Goal: Task Accomplishment & Management: Manage account settings

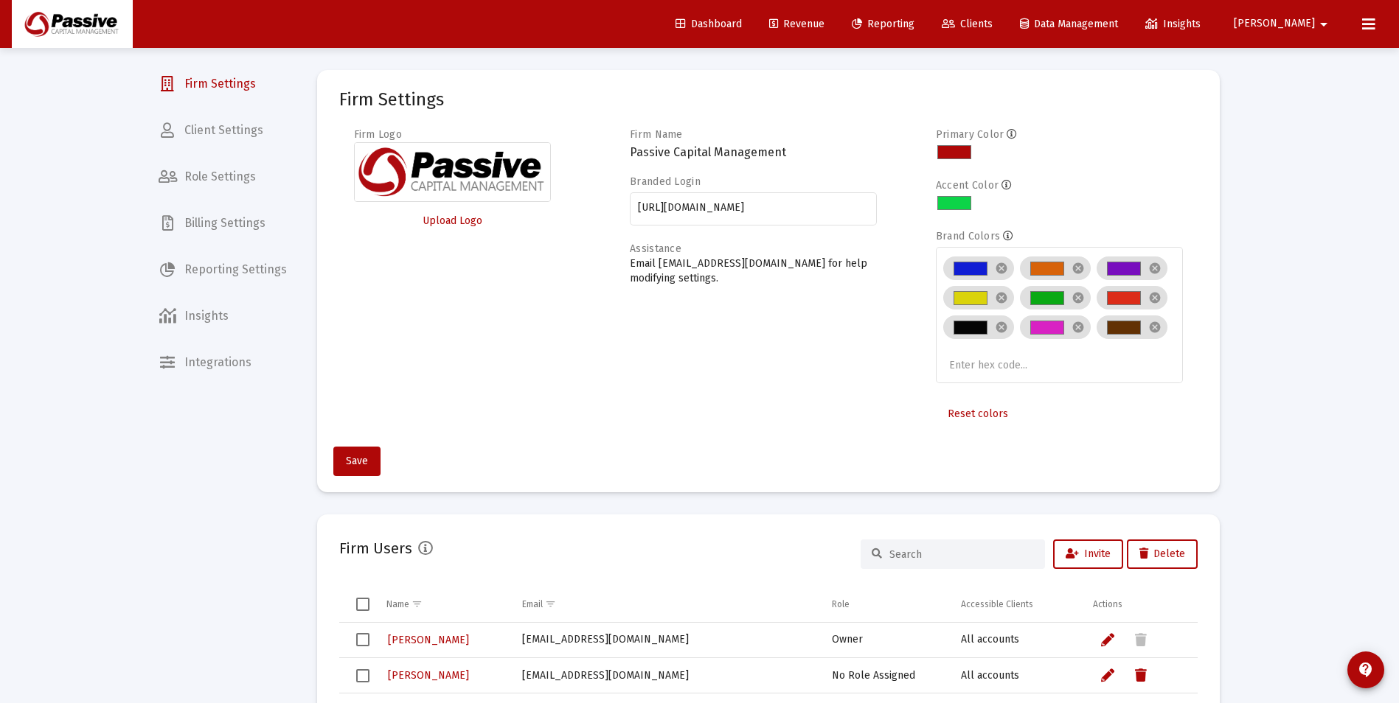
click at [824, 27] on span "Revenue" at bounding box center [796, 24] width 55 height 13
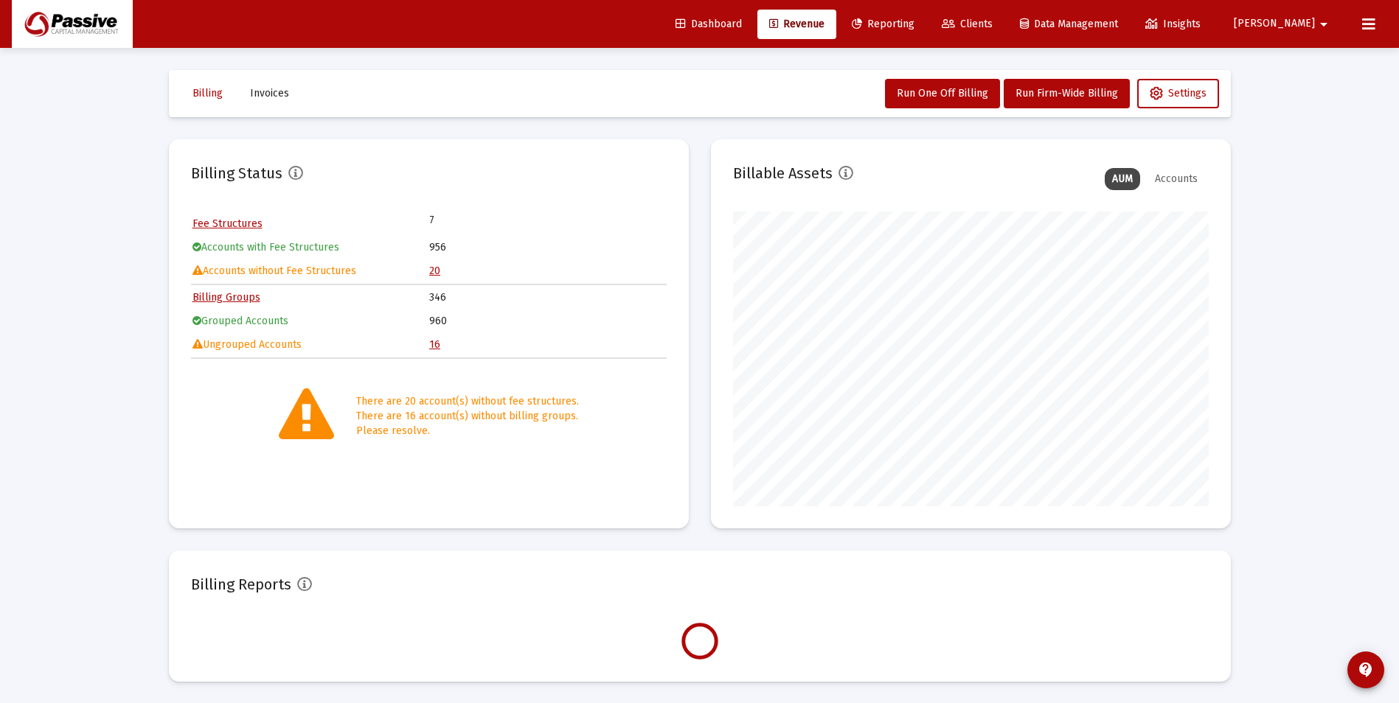
scroll to position [295, 476]
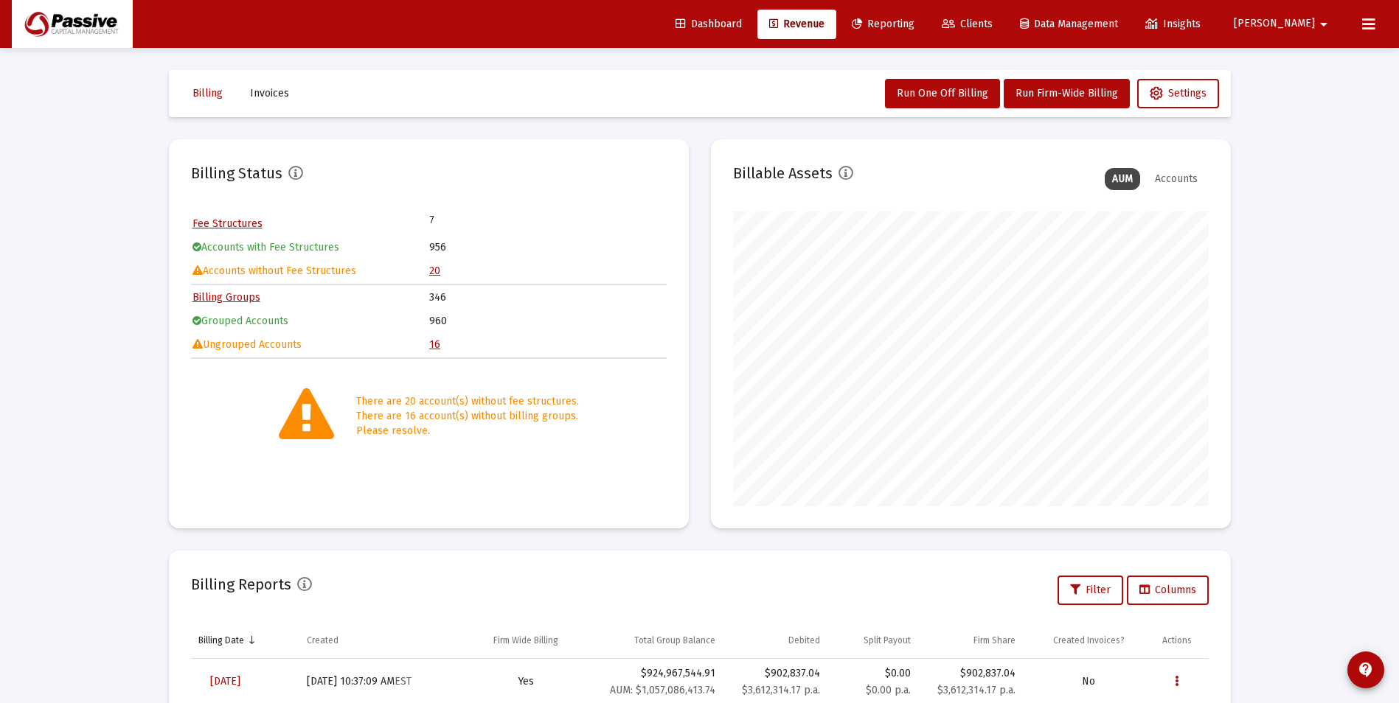
click at [428, 273] on table "Fee Structures 7 Accounts with Fee Structures 956 Accounts without Fee Structur…" at bounding box center [429, 248] width 476 height 72
click at [437, 266] on link "20" at bounding box center [434, 271] width 11 height 13
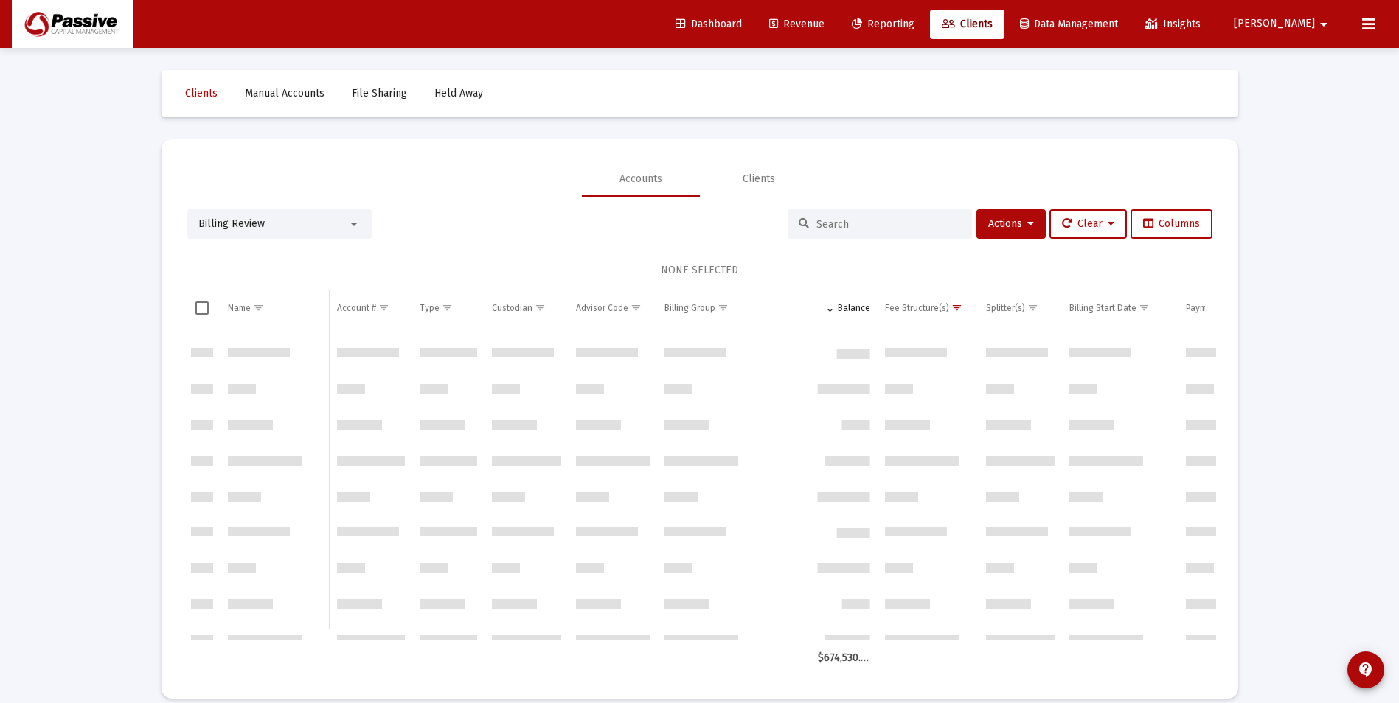
scroll to position [425, 0]
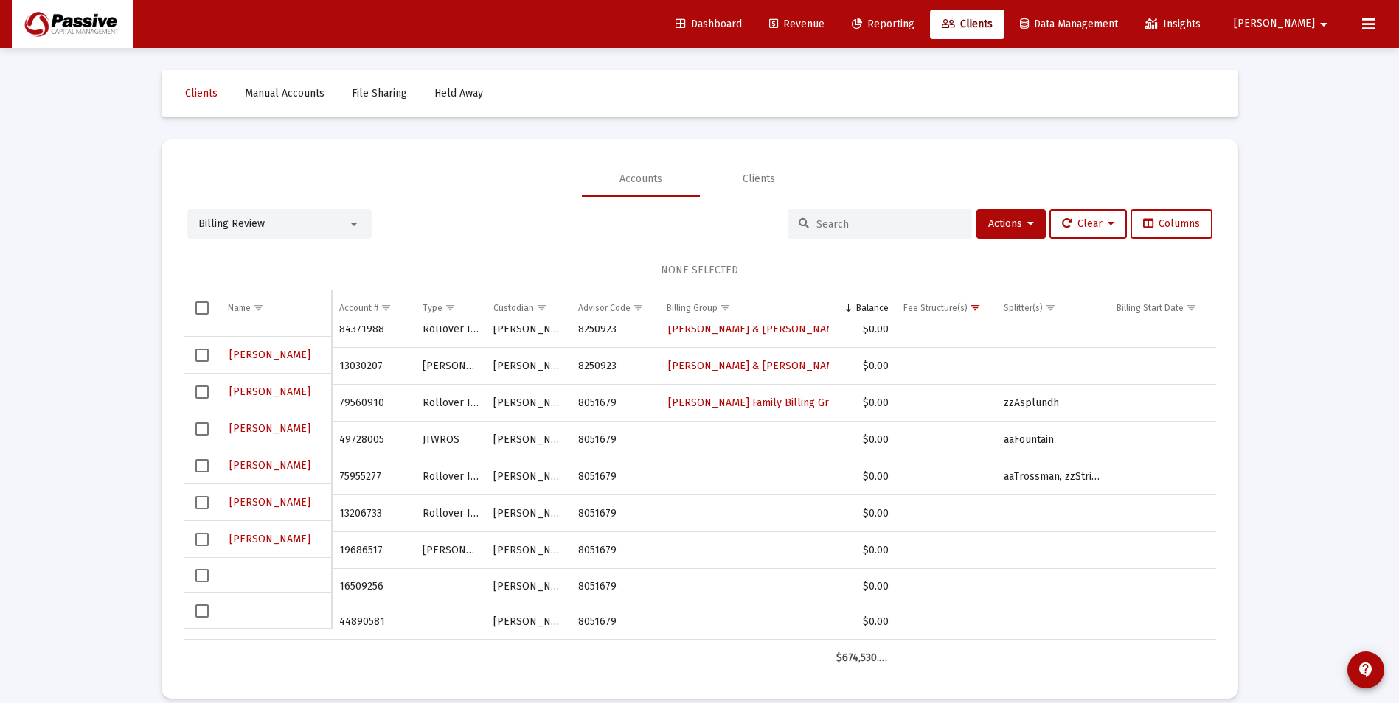
click at [300, 608] on div "Data grid" at bounding box center [276, 611] width 97 height 15
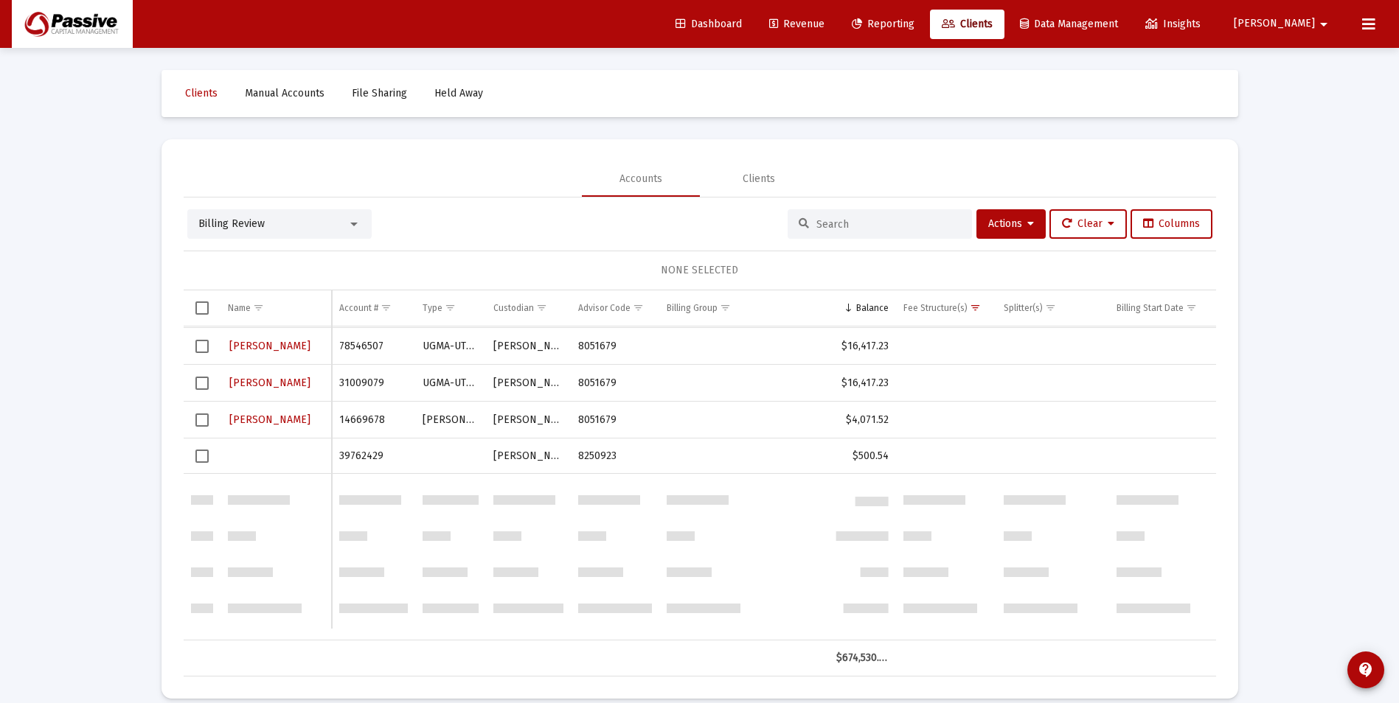
scroll to position [0, 0]
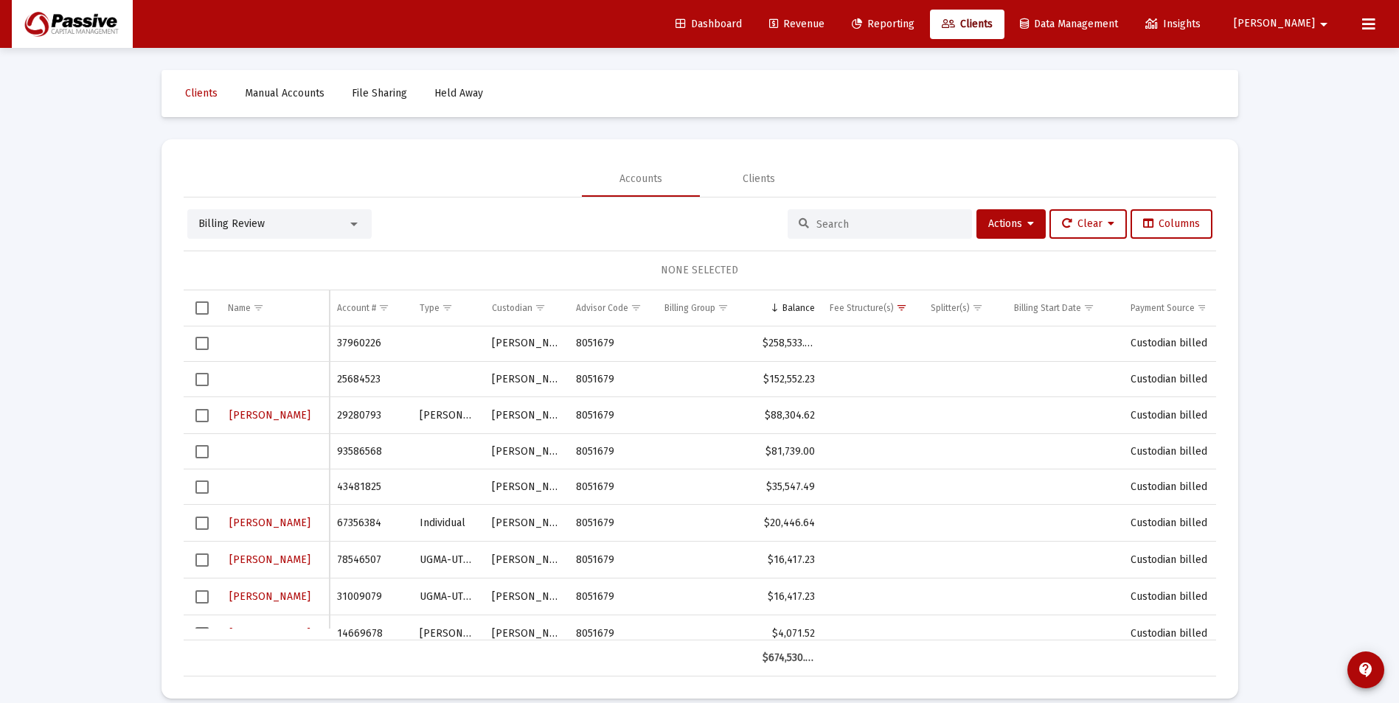
click at [823, 218] on input at bounding box center [888, 224] width 145 height 13
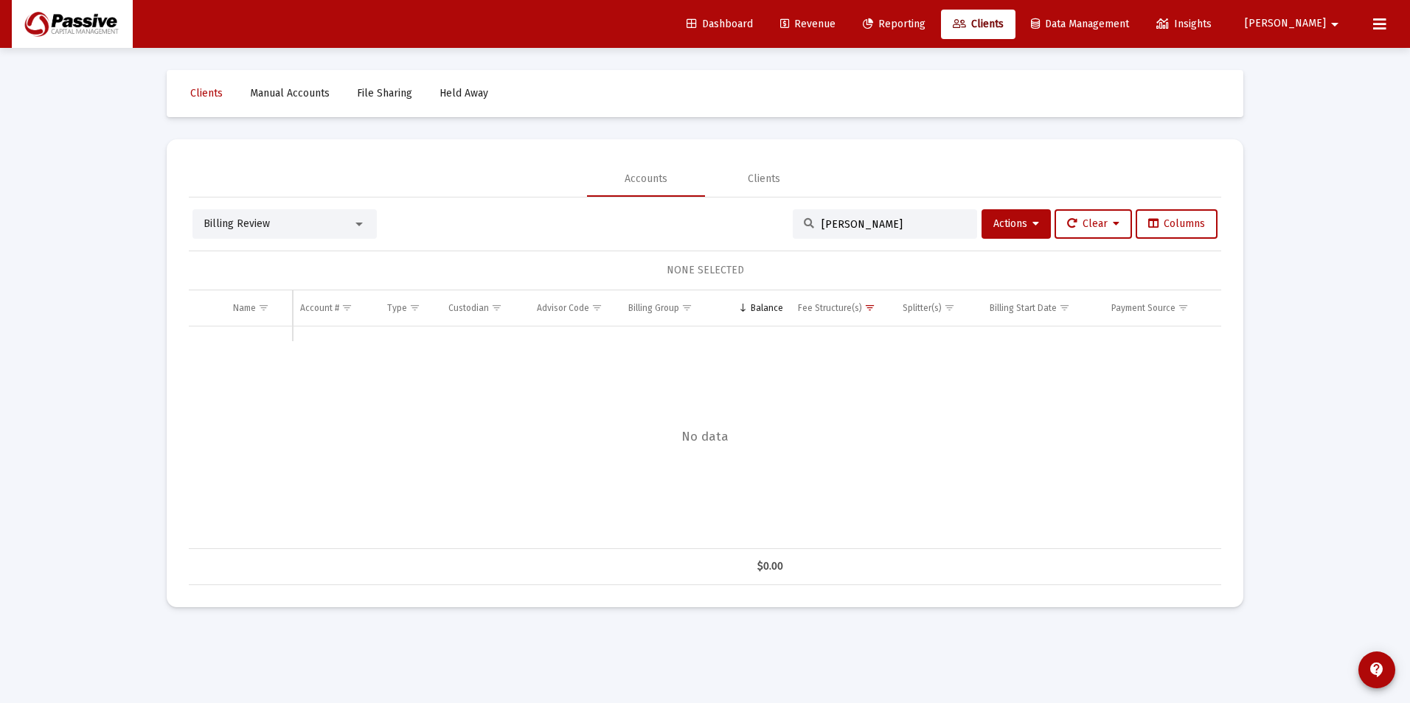
type input "[PERSON_NAME]"
click at [766, 167] on div "Clients" at bounding box center [764, 178] width 118 height 35
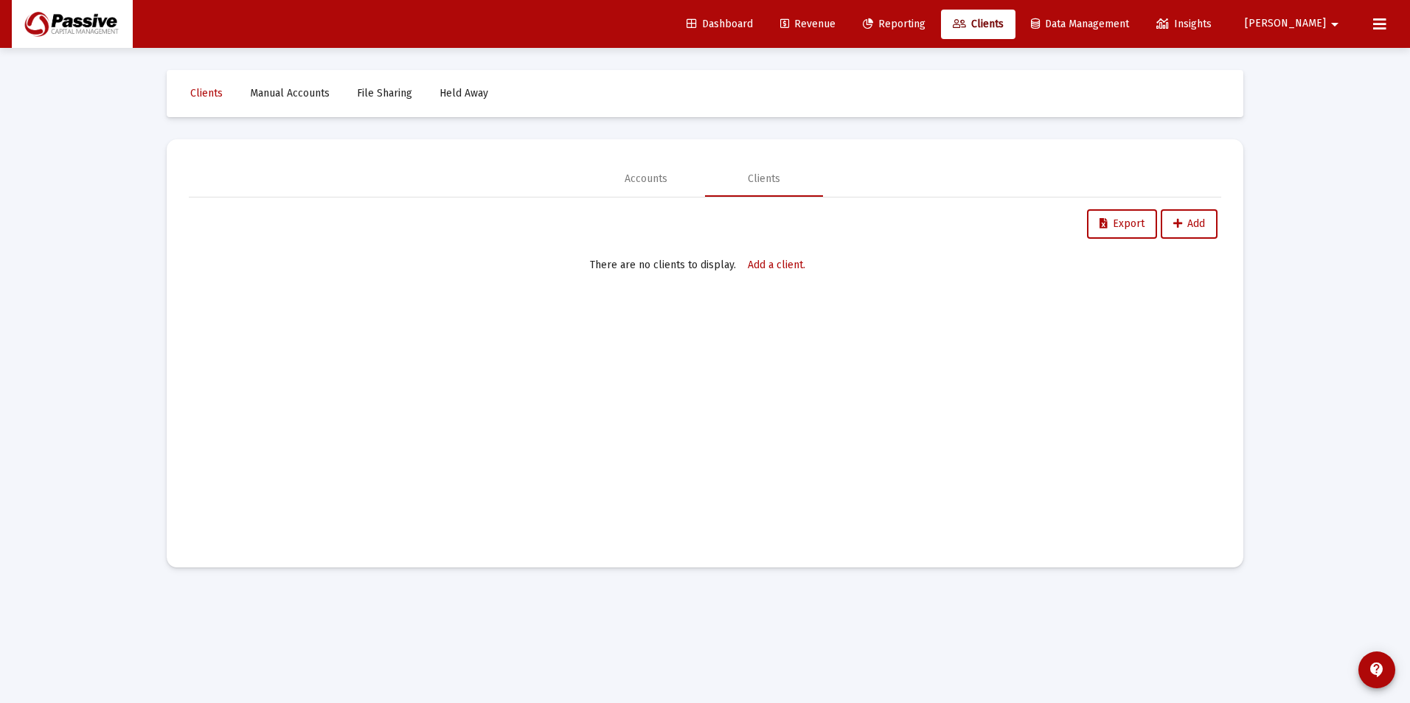
click at [932, 32] on link "Reporting" at bounding box center [894, 24] width 86 height 29
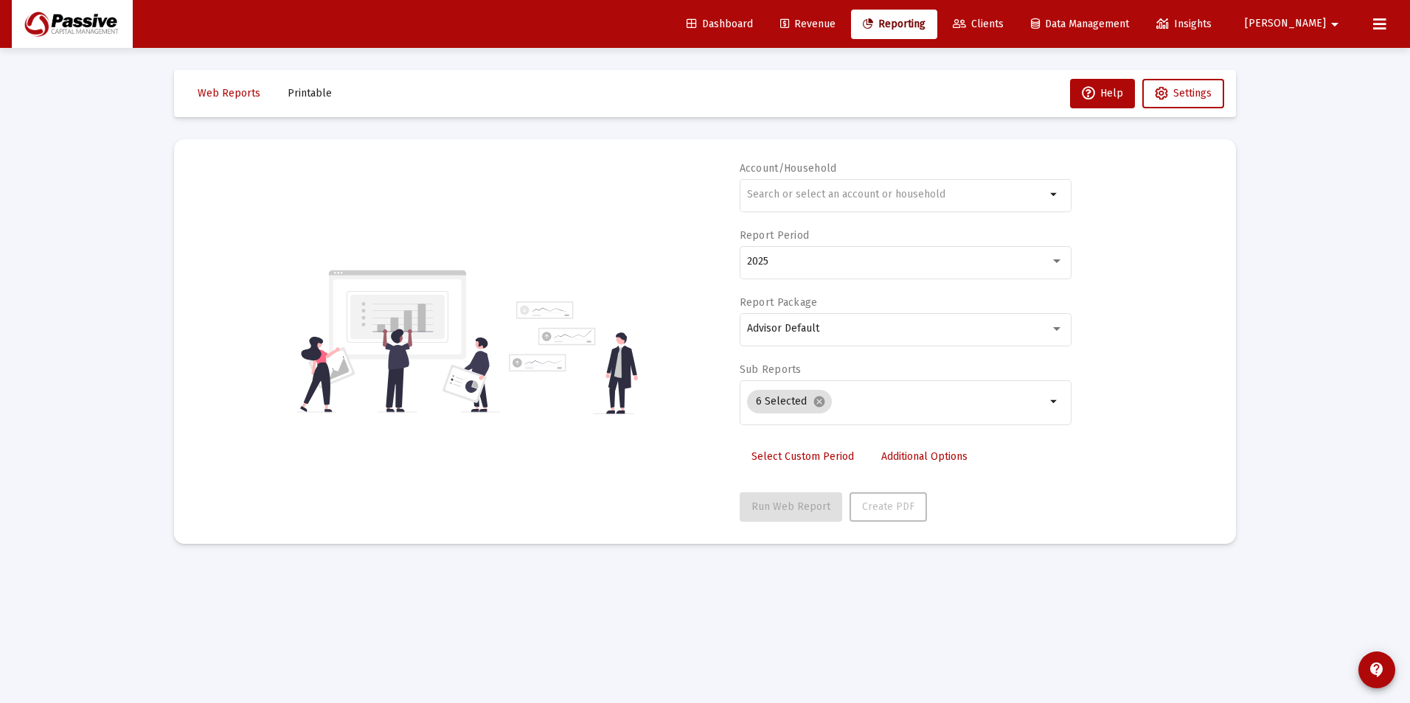
click at [835, 20] on span "Revenue" at bounding box center [807, 24] width 55 height 13
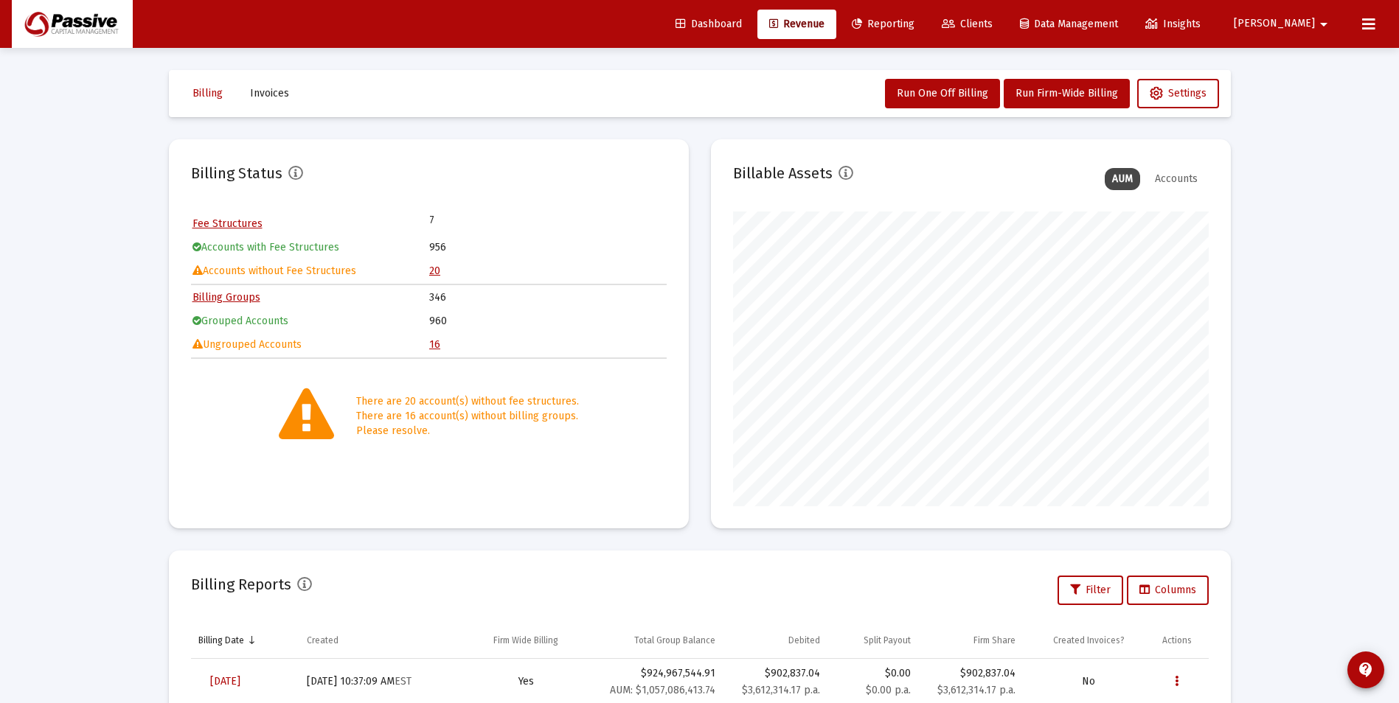
click at [438, 348] on link "16" at bounding box center [434, 344] width 11 height 13
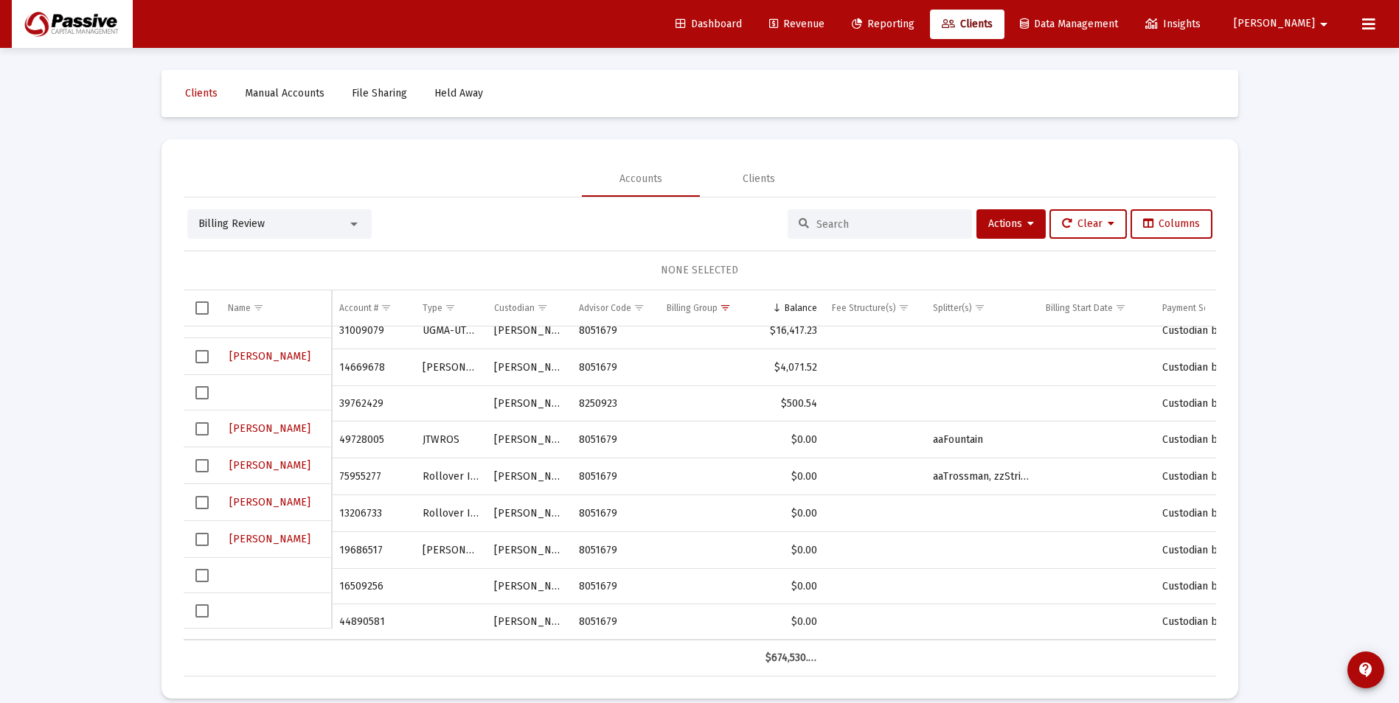
click at [914, 23] on span "Reporting" at bounding box center [883, 24] width 63 height 13
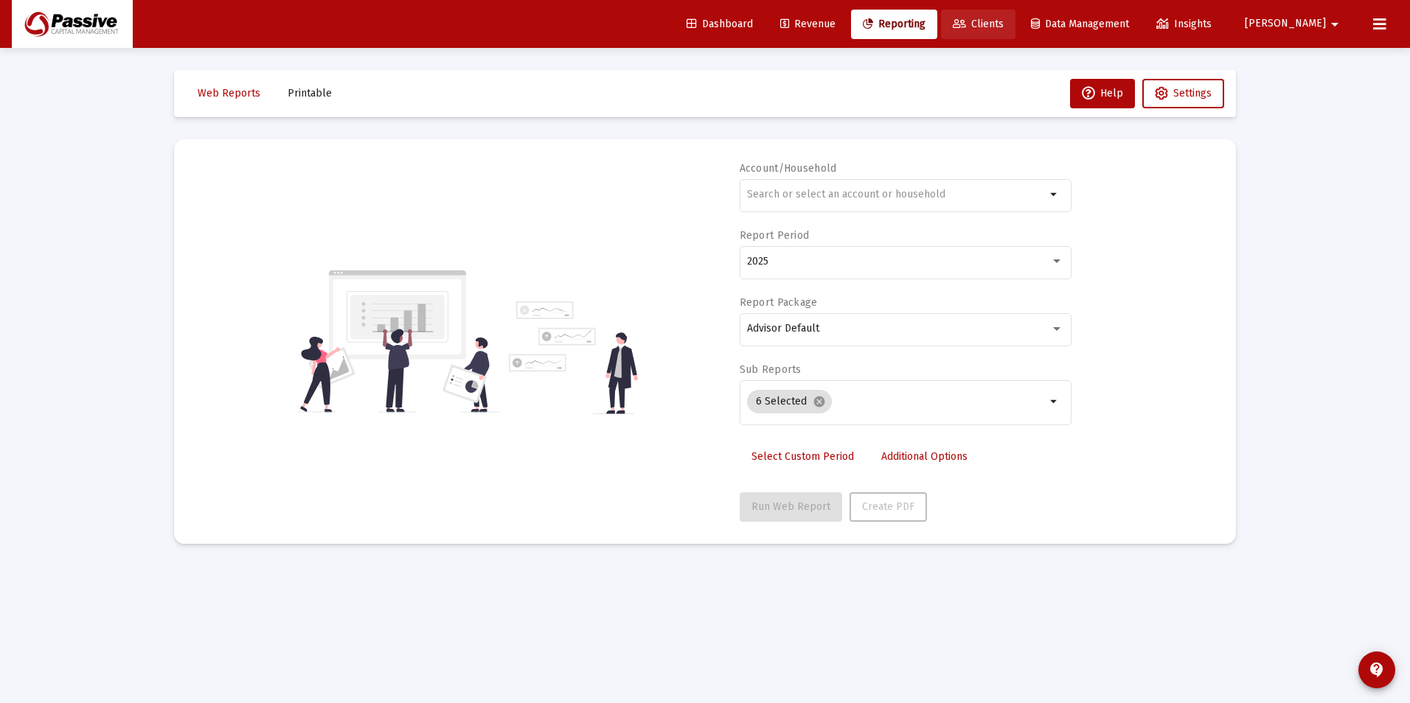
drag, startPoint x: 1021, startPoint y: 19, endPoint x: 982, endPoint y: 49, distance: 49.0
click at [1004, 19] on span "Clients" at bounding box center [978, 24] width 51 height 13
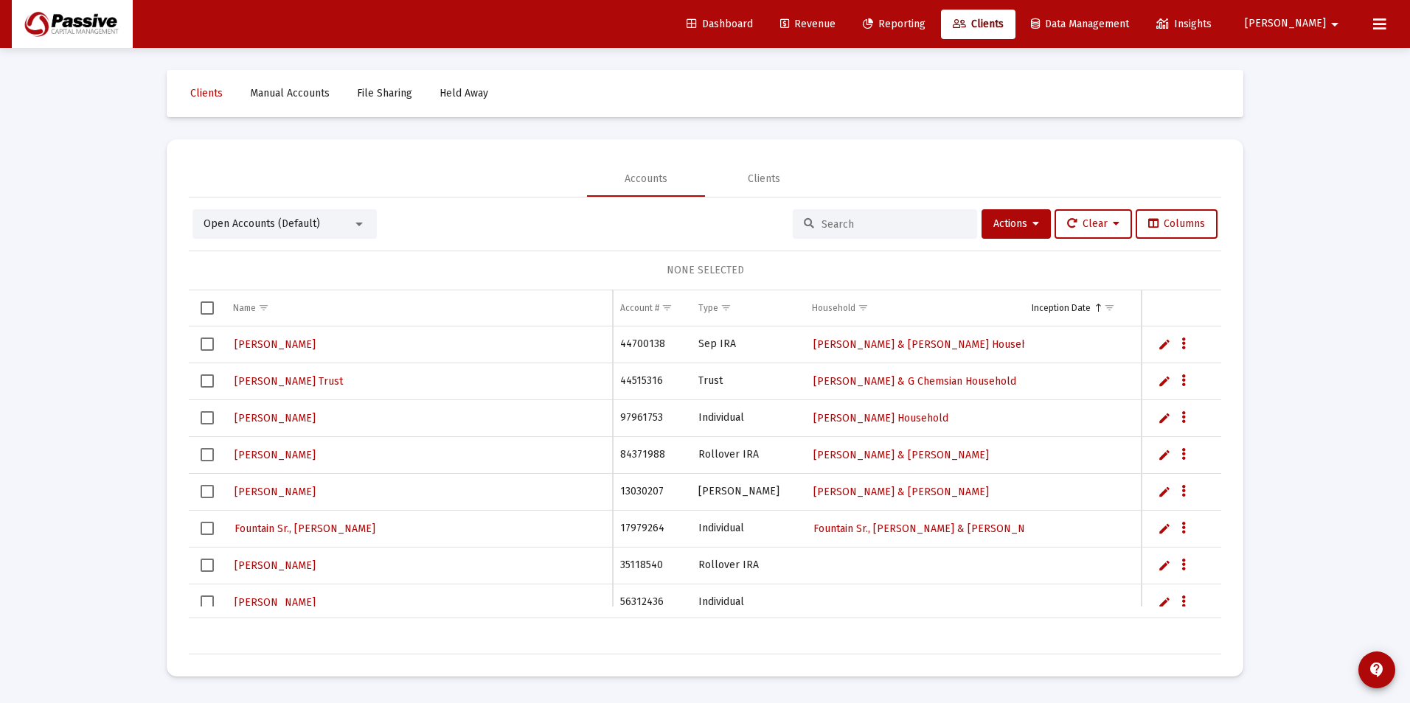
click at [833, 215] on div at bounding box center [885, 223] width 184 height 29
click at [843, 225] on input at bounding box center [893, 224] width 145 height 13
type input "[PERSON_NAME]"
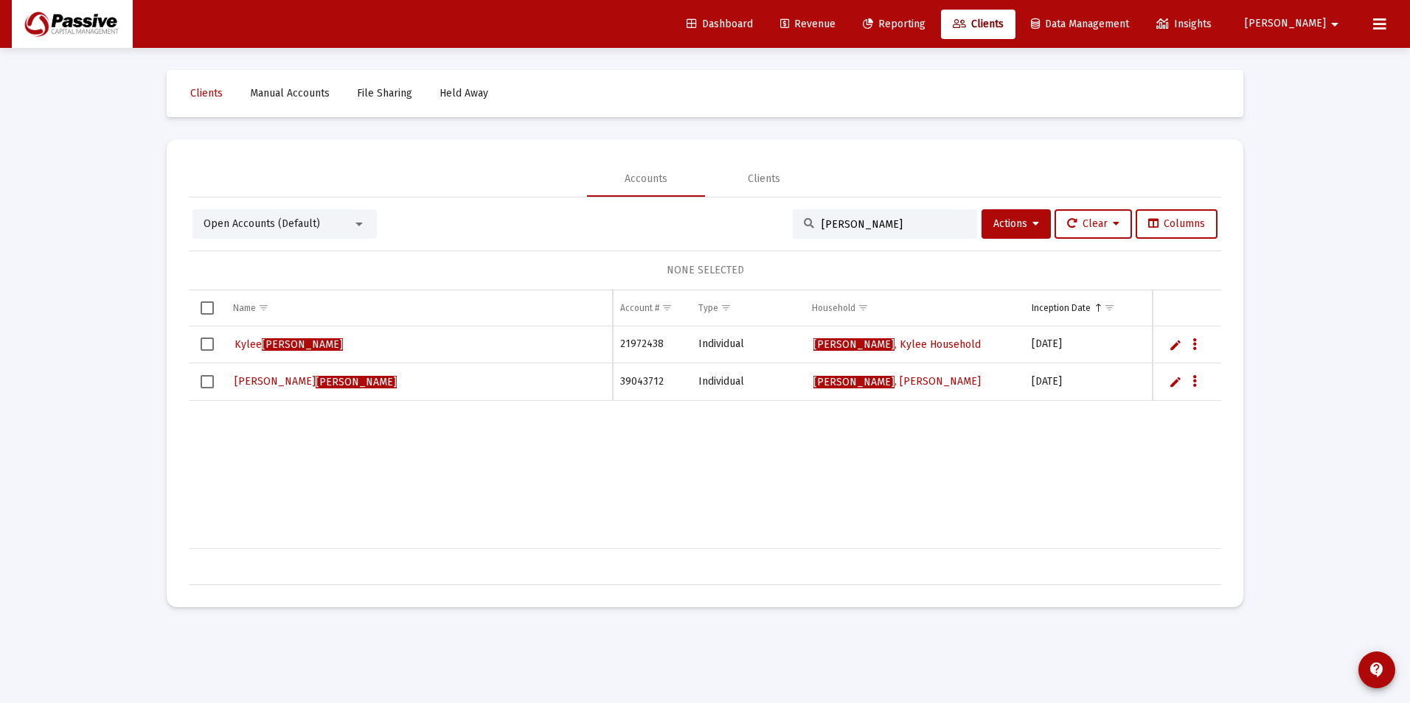
drag, startPoint x: 856, startPoint y: 227, endPoint x: 723, endPoint y: 190, distance: 137.8
click at [725, 190] on mat-tab-group "Accounts Clients Open Accounts (Default) [PERSON_NAME] Actions Clear Columns NO…" at bounding box center [705, 373] width 1032 height 424
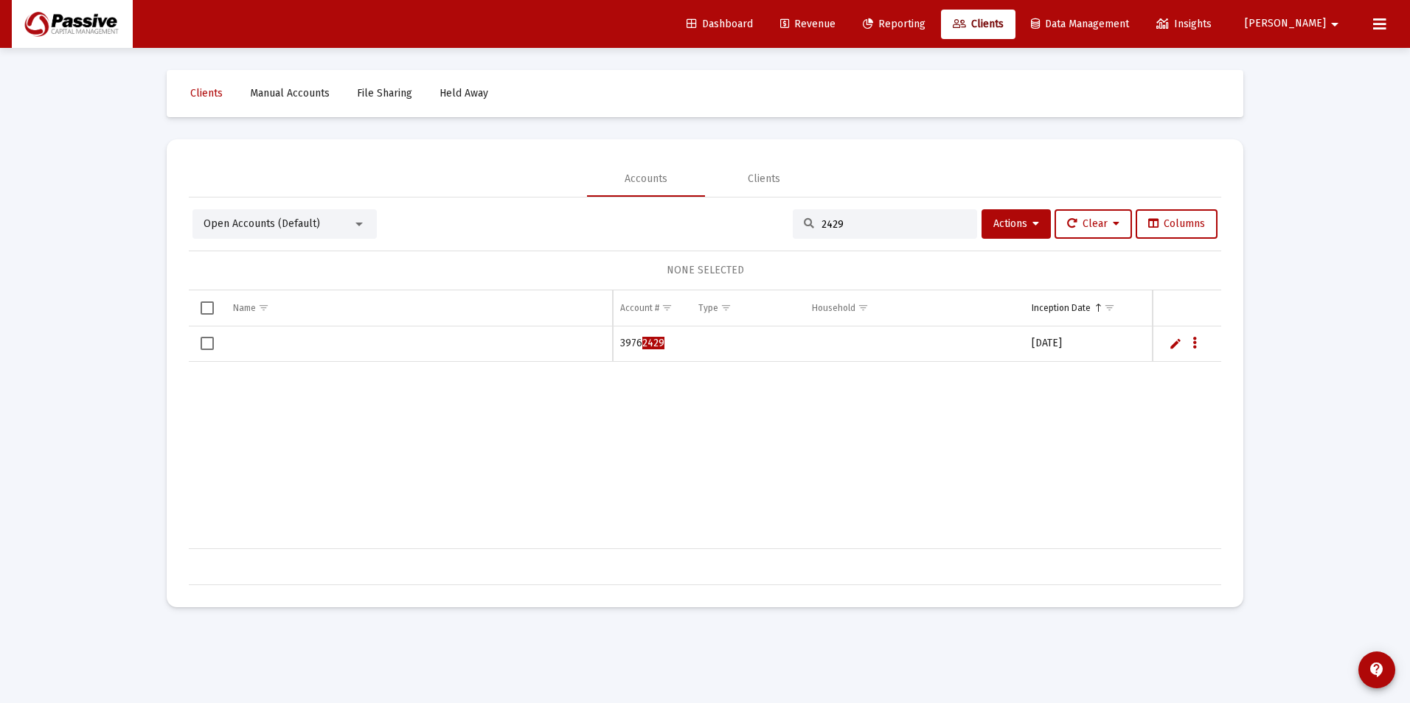
type input "2429"
click at [206, 346] on span "Select row" at bounding box center [207, 343] width 13 height 13
click at [1191, 347] on button "Data grid" at bounding box center [1194, 343] width 13 height 13
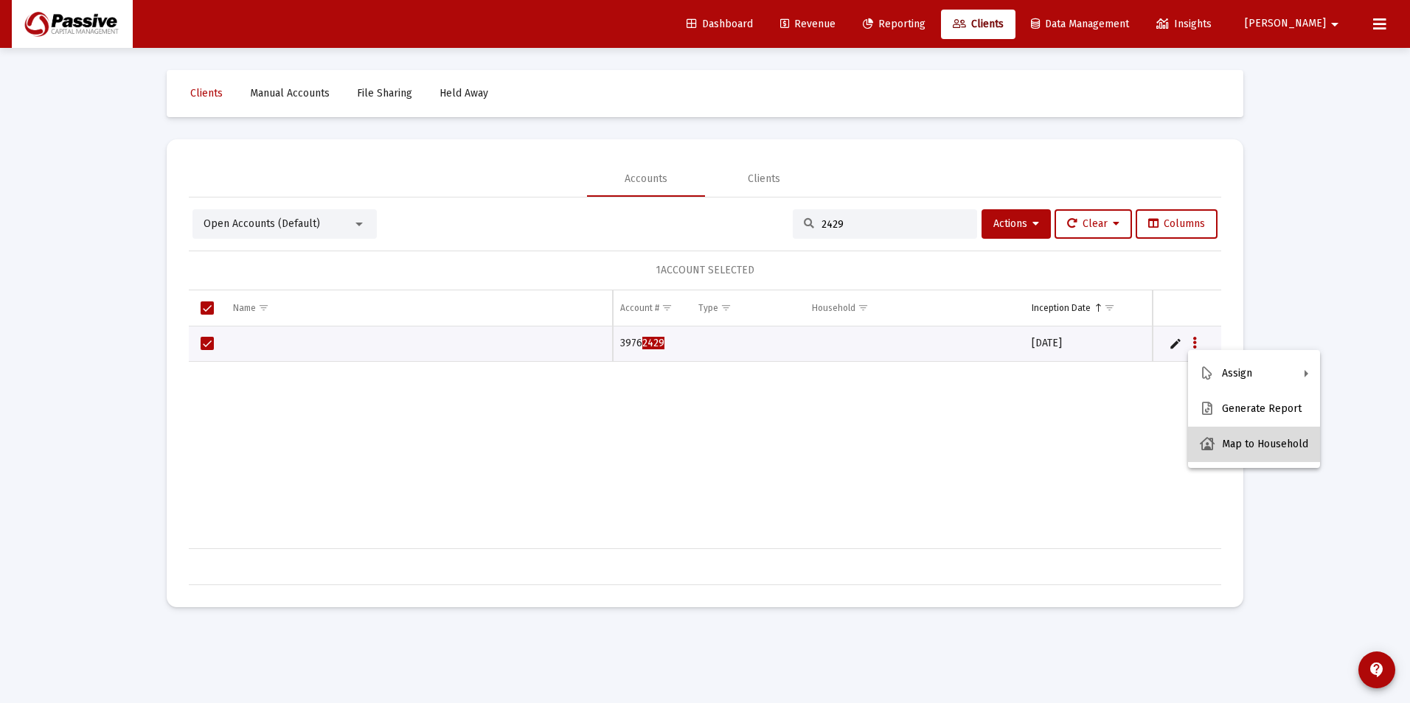
click at [1279, 440] on button "Map to Household" at bounding box center [1254, 444] width 132 height 35
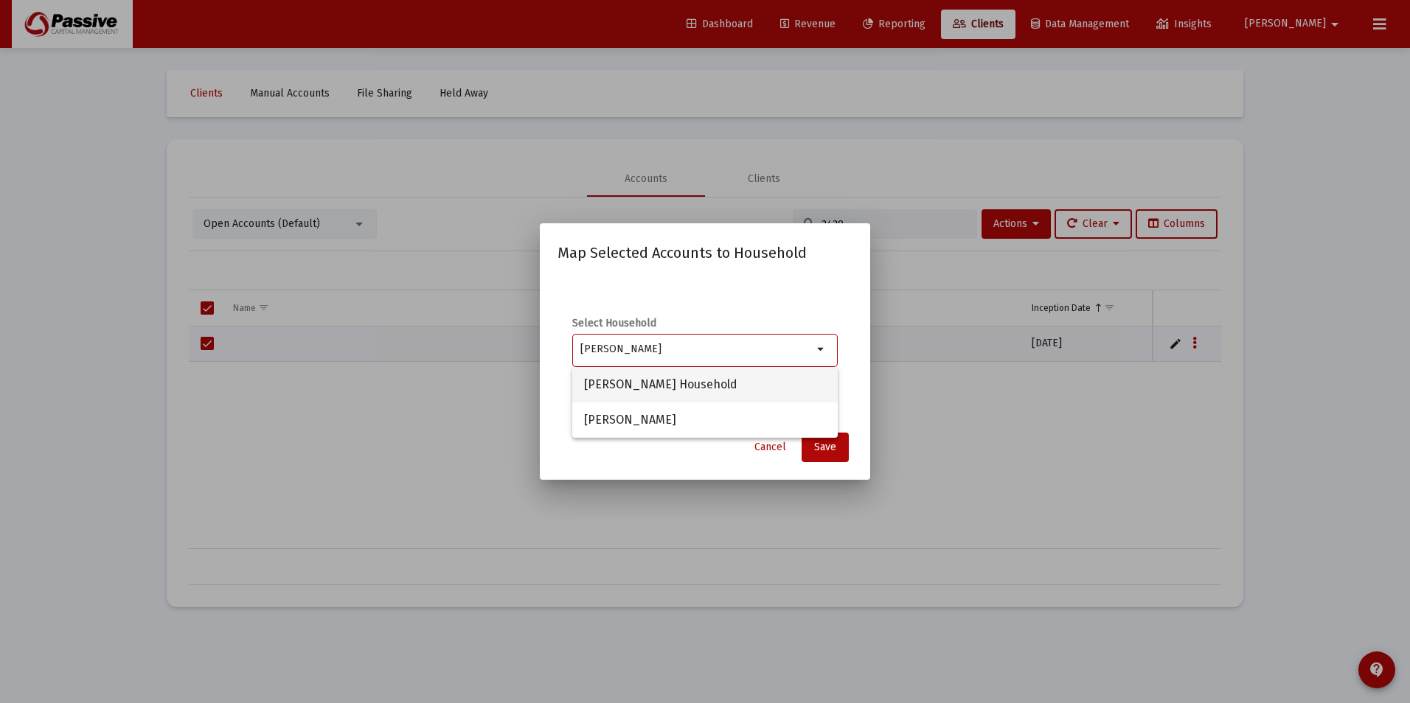
click at [706, 385] on span "[PERSON_NAME] Household" at bounding box center [705, 384] width 242 height 35
type input "[PERSON_NAME] Household"
click at [830, 448] on span "Save" at bounding box center [825, 447] width 22 height 13
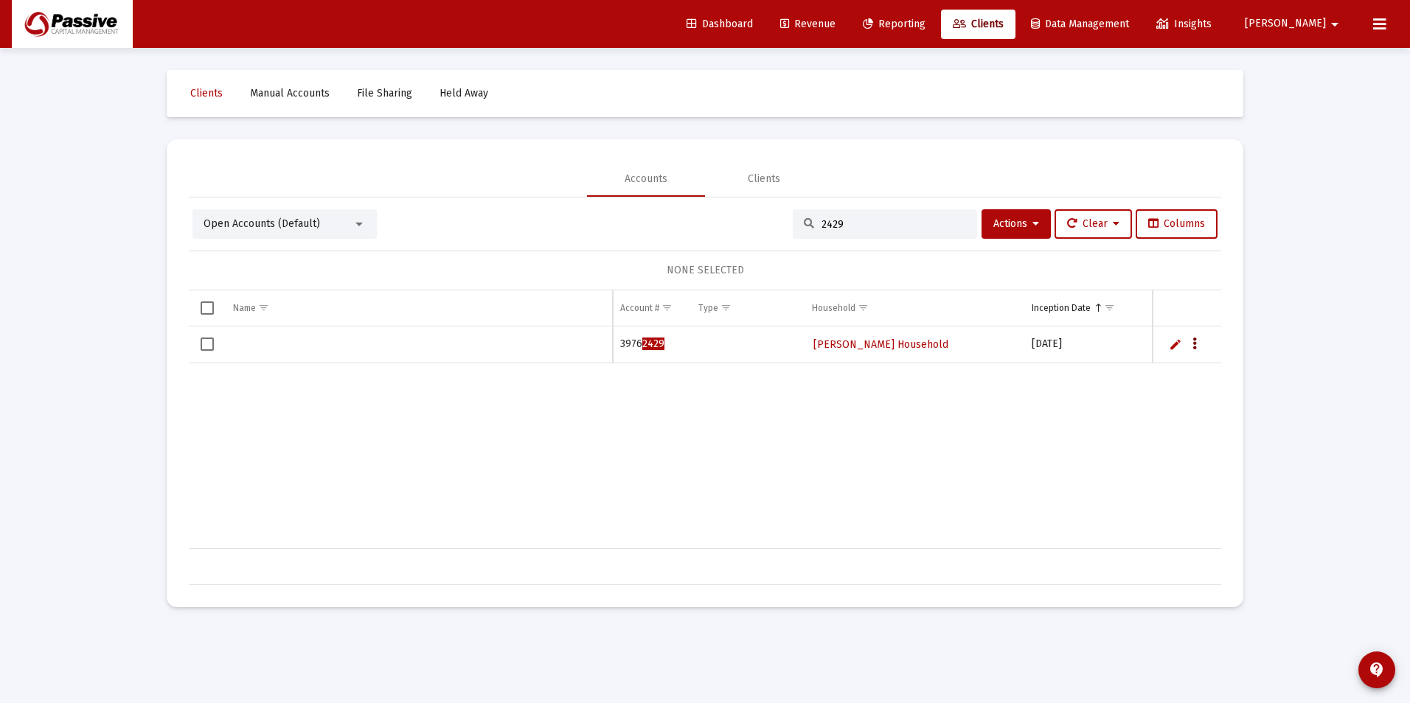
click at [1194, 343] on icon "Data grid" at bounding box center [1194, 345] width 4 height 18
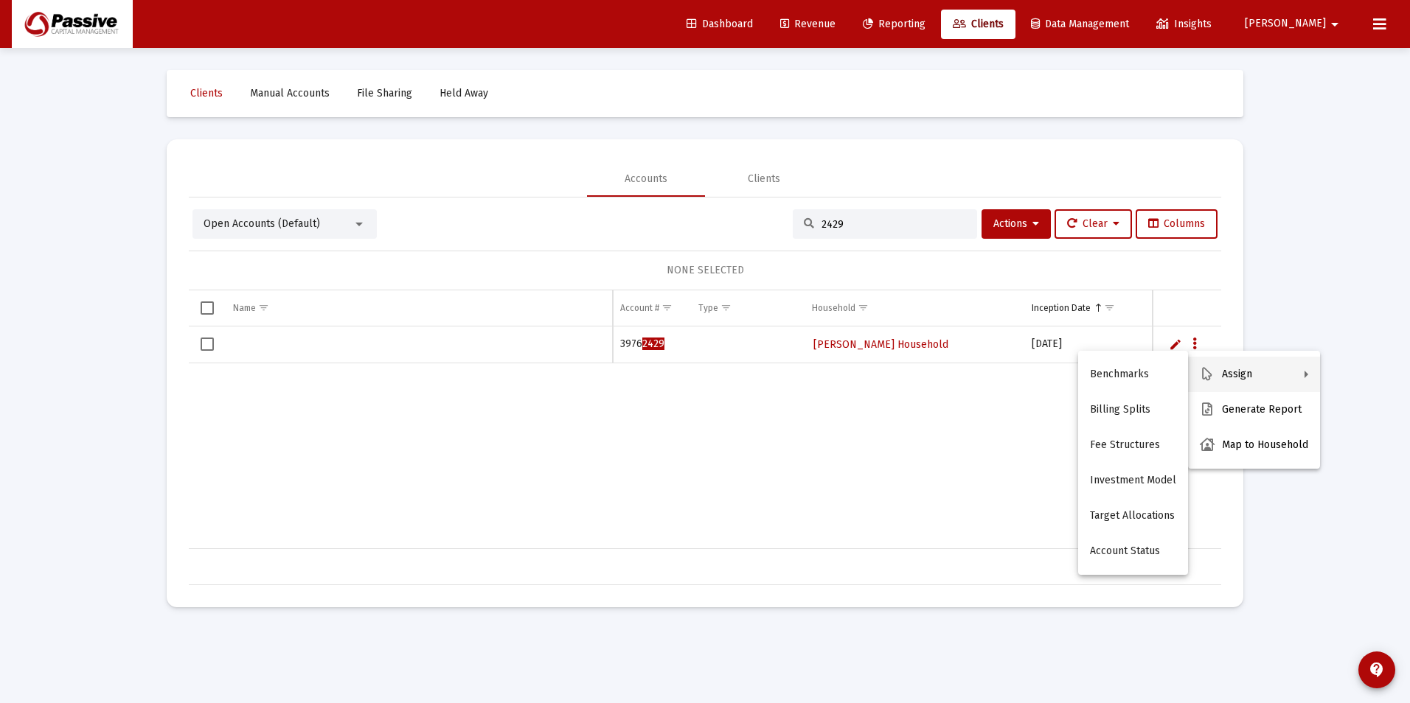
click at [1023, 223] on div at bounding box center [705, 351] width 1410 height 703
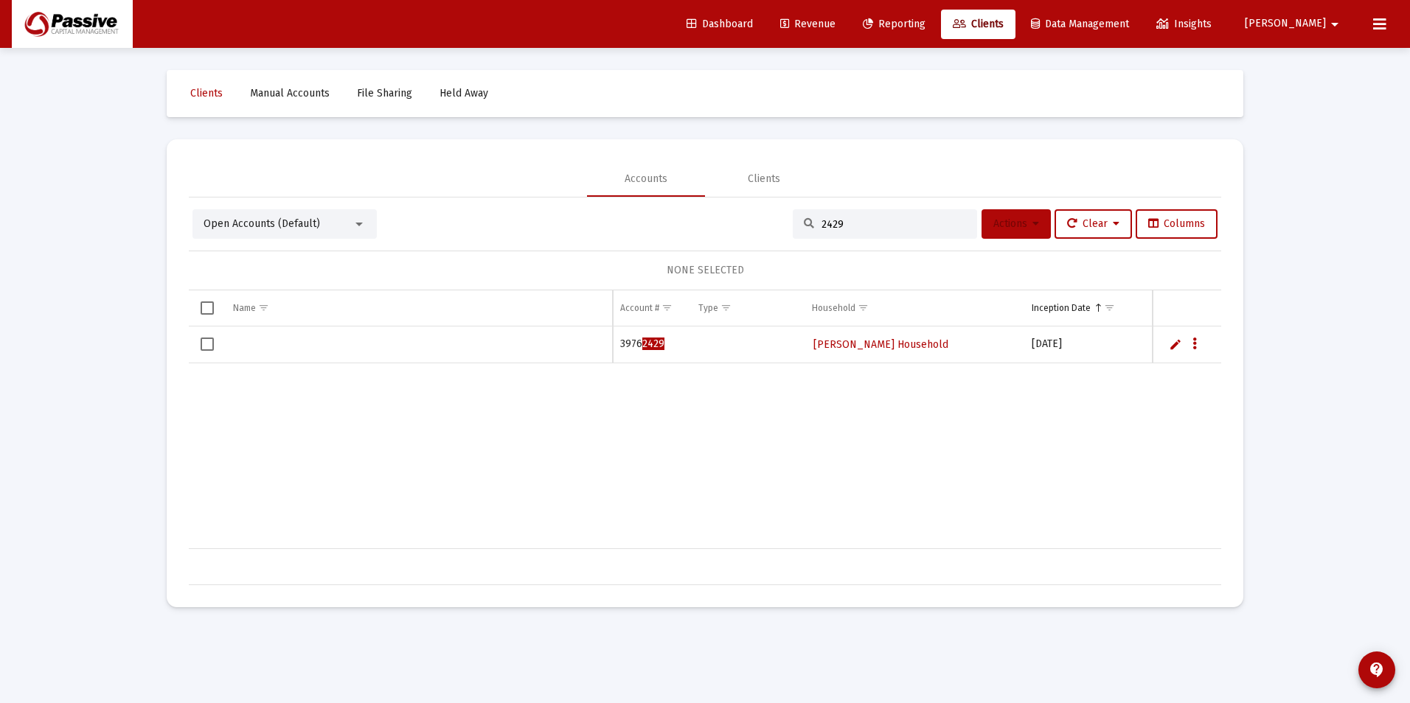
click at [1023, 223] on span "Actions" at bounding box center [1016, 224] width 46 height 13
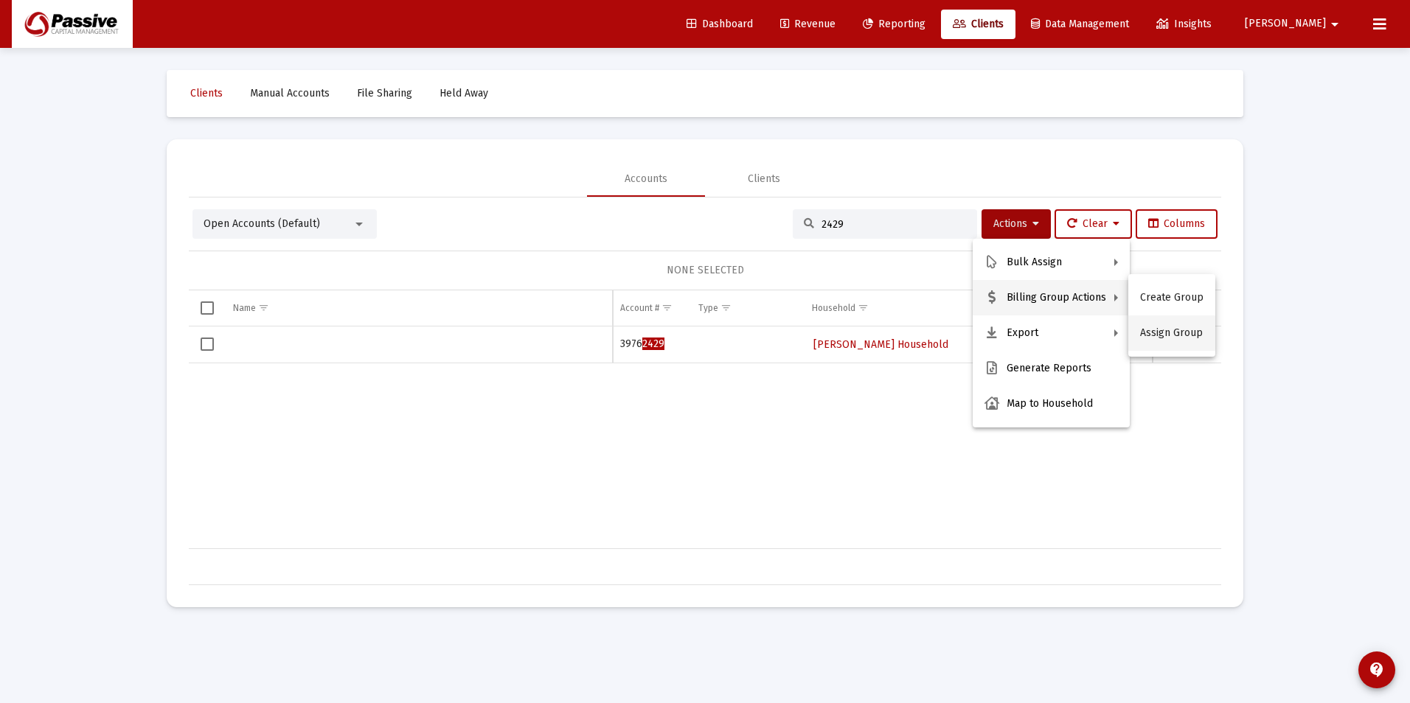
click at [1170, 327] on button "Assign Group" at bounding box center [1171, 333] width 87 height 35
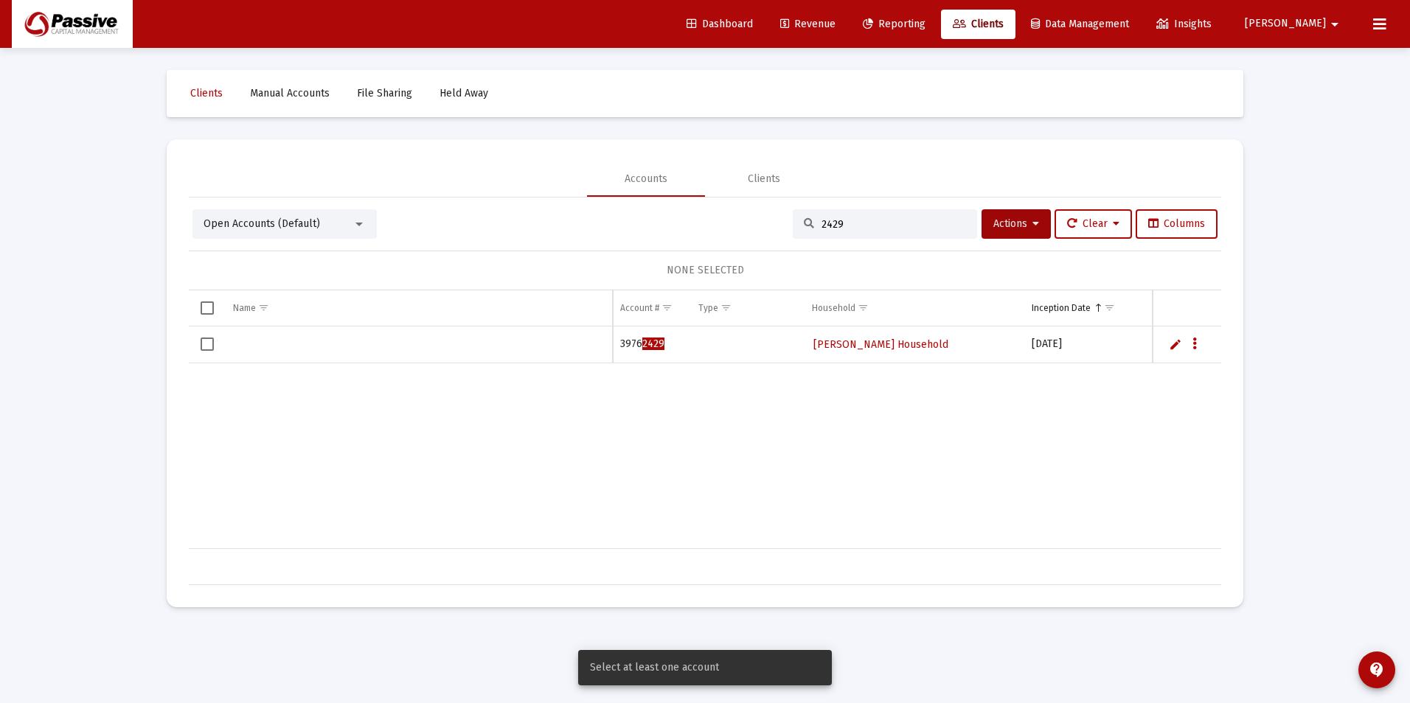
click at [208, 344] on span "Select row" at bounding box center [207, 344] width 13 height 13
click at [1011, 227] on span "Actions" at bounding box center [1016, 224] width 46 height 13
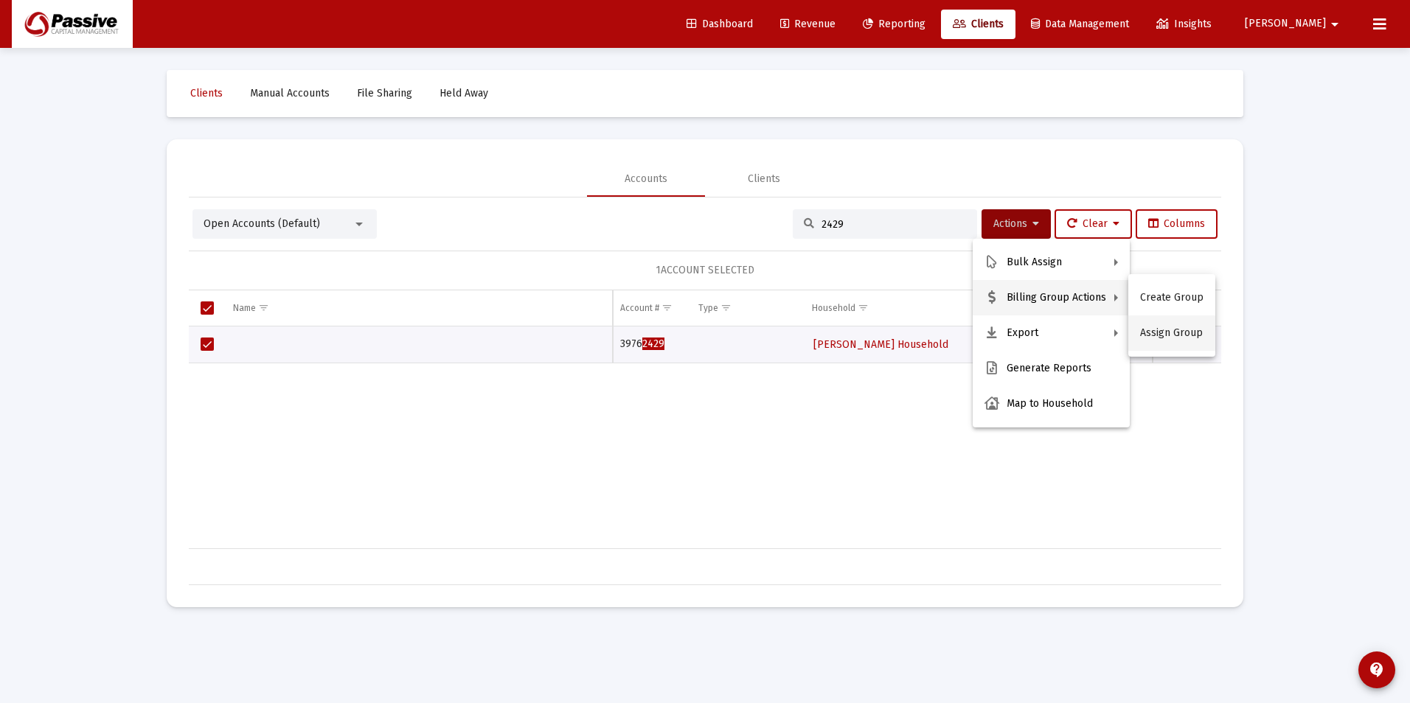
click at [1175, 327] on button "Assign Group" at bounding box center [1171, 333] width 87 height 35
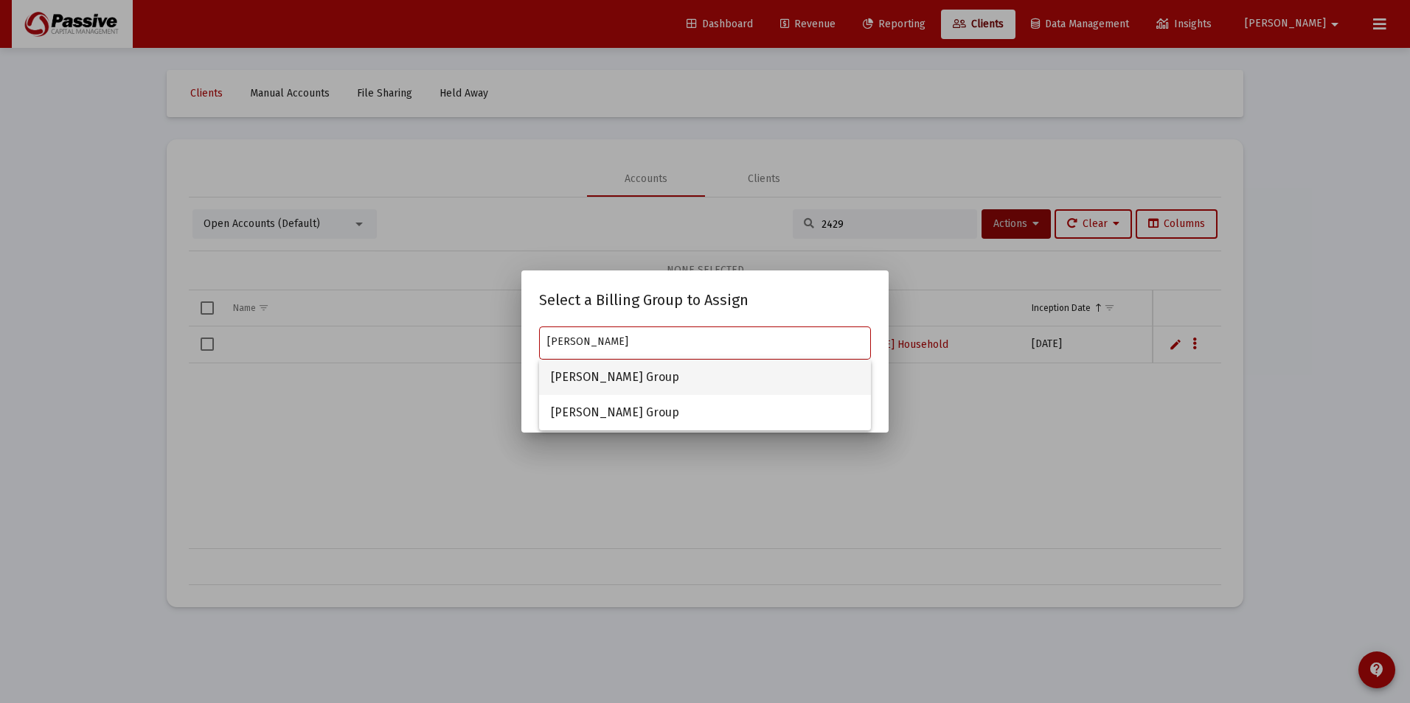
click at [655, 379] on span "[PERSON_NAME] Group" at bounding box center [705, 377] width 308 height 35
type input "[PERSON_NAME] Group"
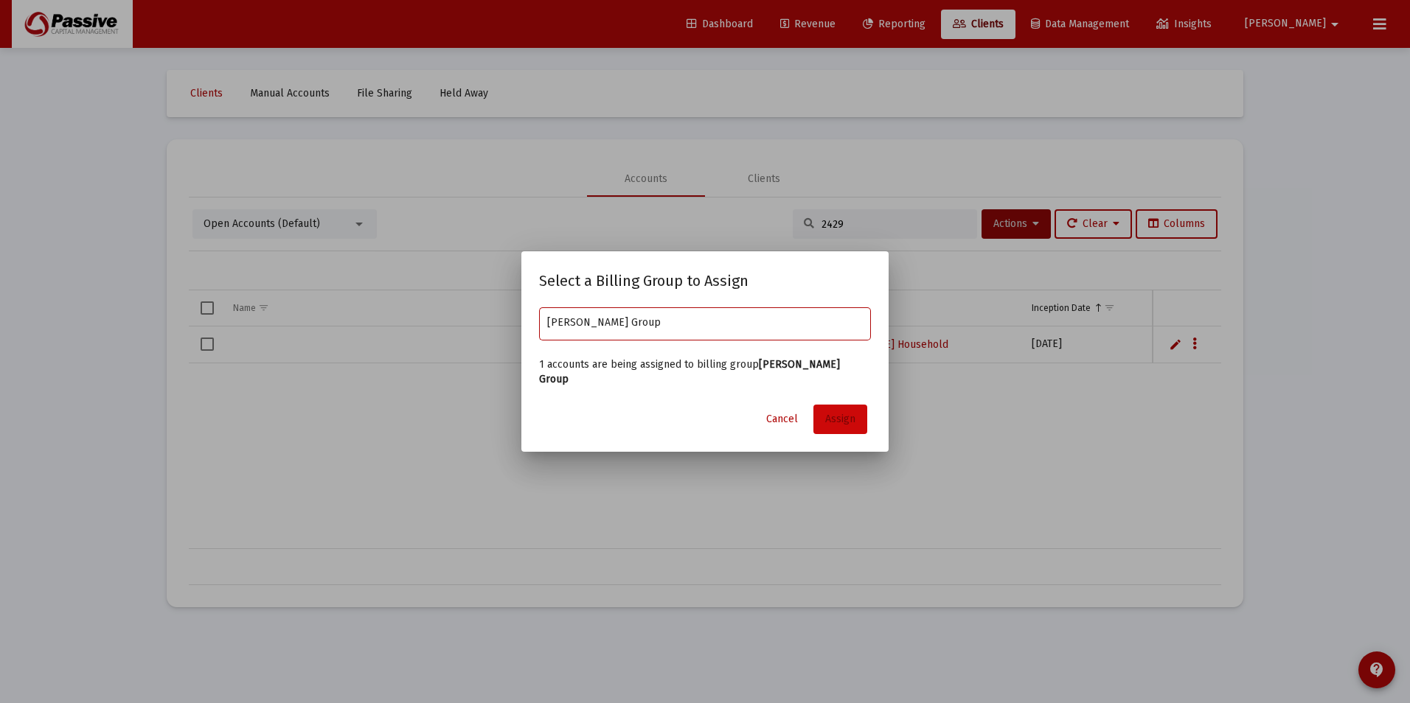
click at [833, 418] on span "Assign" at bounding box center [840, 419] width 30 height 13
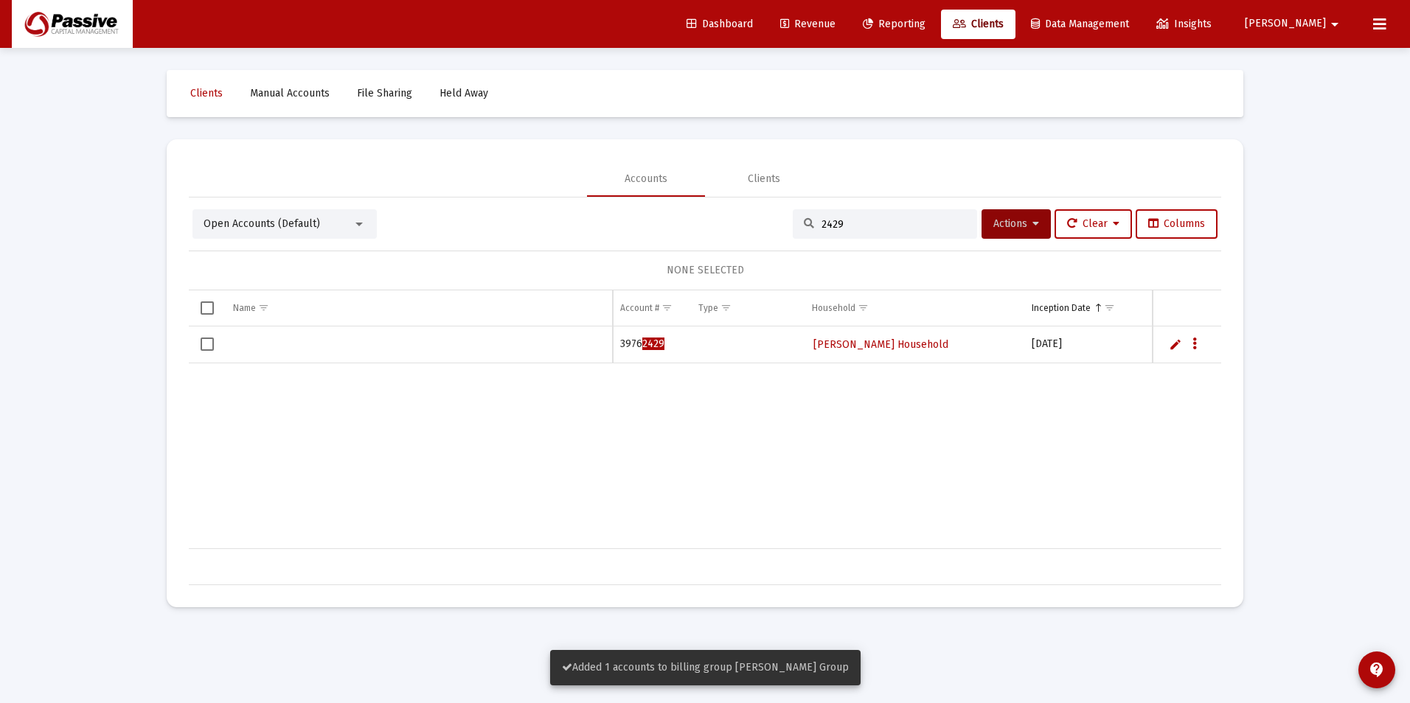
drag, startPoint x: 277, startPoint y: 355, endPoint x: 260, endPoint y: 343, distance: 21.1
click at [272, 351] on td "Data grid" at bounding box center [419, 345] width 387 height 37
click at [260, 343] on div "Data grid" at bounding box center [419, 344] width 372 height 15
click at [201, 345] on span "Select row" at bounding box center [207, 344] width 13 height 13
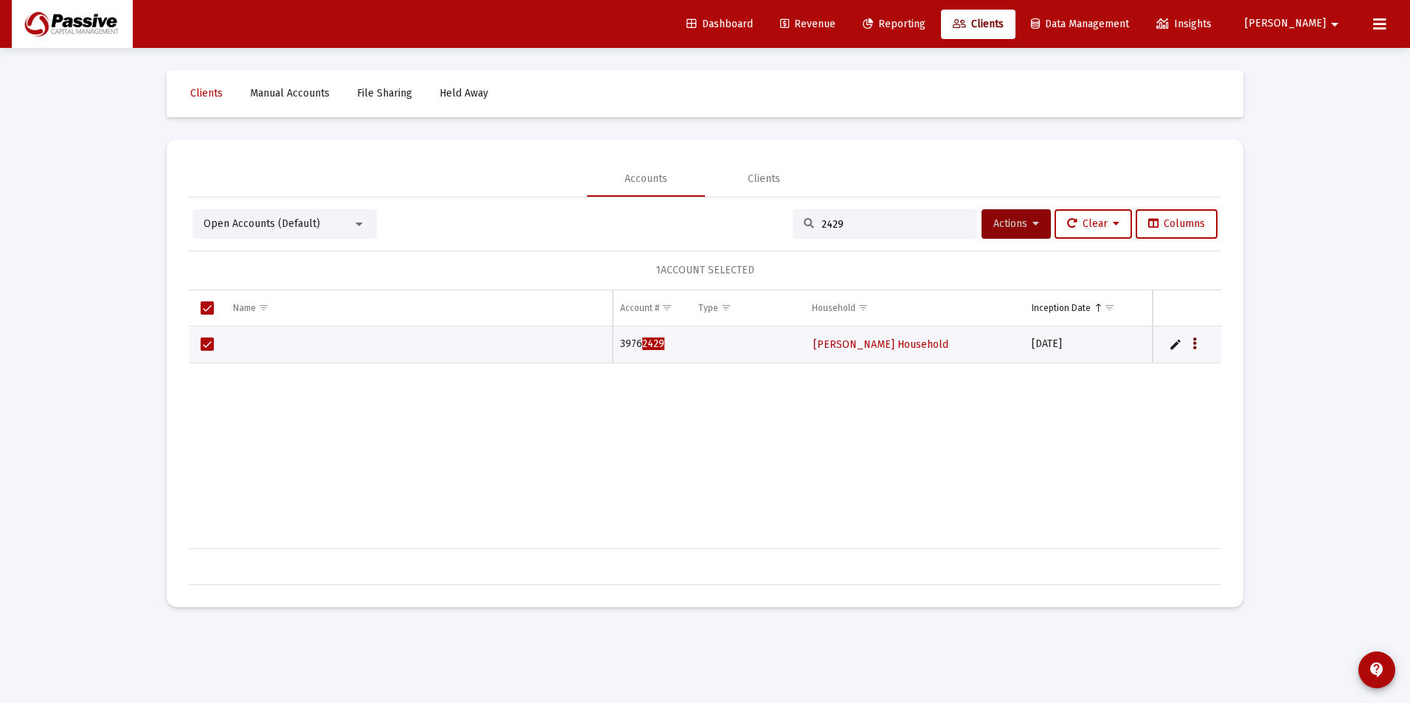
click at [1195, 346] on icon "Data grid" at bounding box center [1194, 345] width 4 height 18
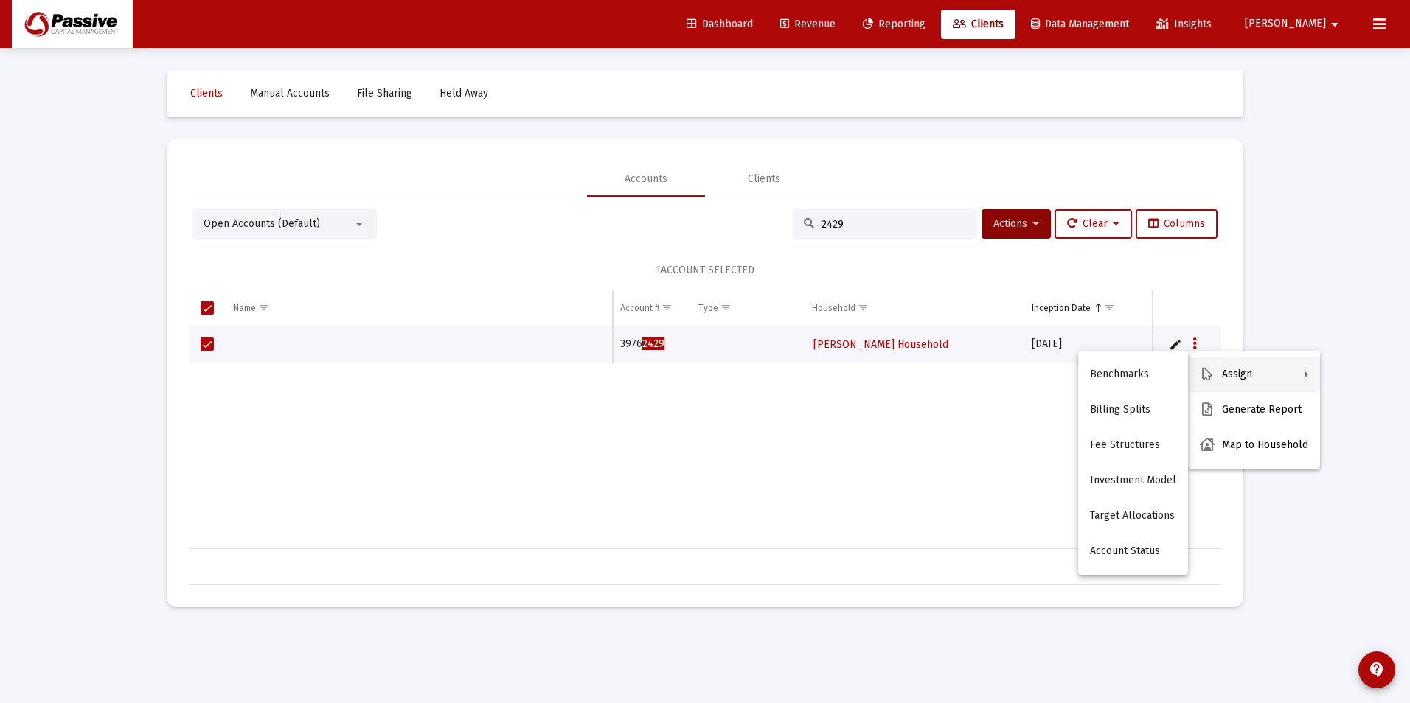
click at [925, 437] on div at bounding box center [705, 351] width 1410 height 703
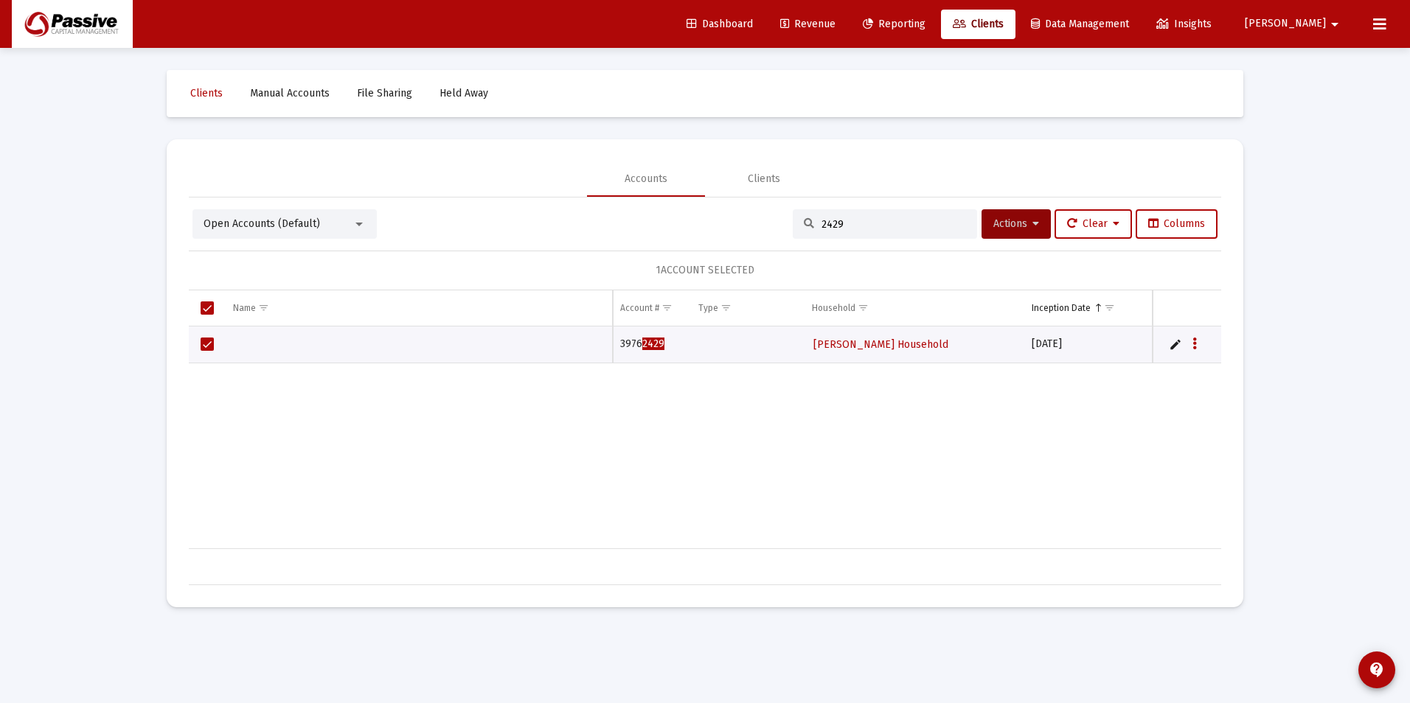
click at [1022, 476] on div "3976 2429 [PERSON_NAME] Household [DATE] $500.54" at bounding box center [1098, 438] width 1819 height 223
click at [1021, 476] on div "3976 2429 [PERSON_NAME] Household [DATE] $500.54" at bounding box center [1098, 438] width 1819 height 223
click at [1324, 407] on div "Loading... Clients Manual Accounts File Sharing Held Away Accounts Clients Open…" at bounding box center [705, 351] width 1410 height 703
click at [1323, 407] on div "Loading... Clients Manual Accounts File Sharing Held Away Accounts Clients Open…" at bounding box center [705, 351] width 1410 height 703
drag, startPoint x: 1323, startPoint y: 407, endPoint x: 1395, endPoint y: 381, distance: 76.7
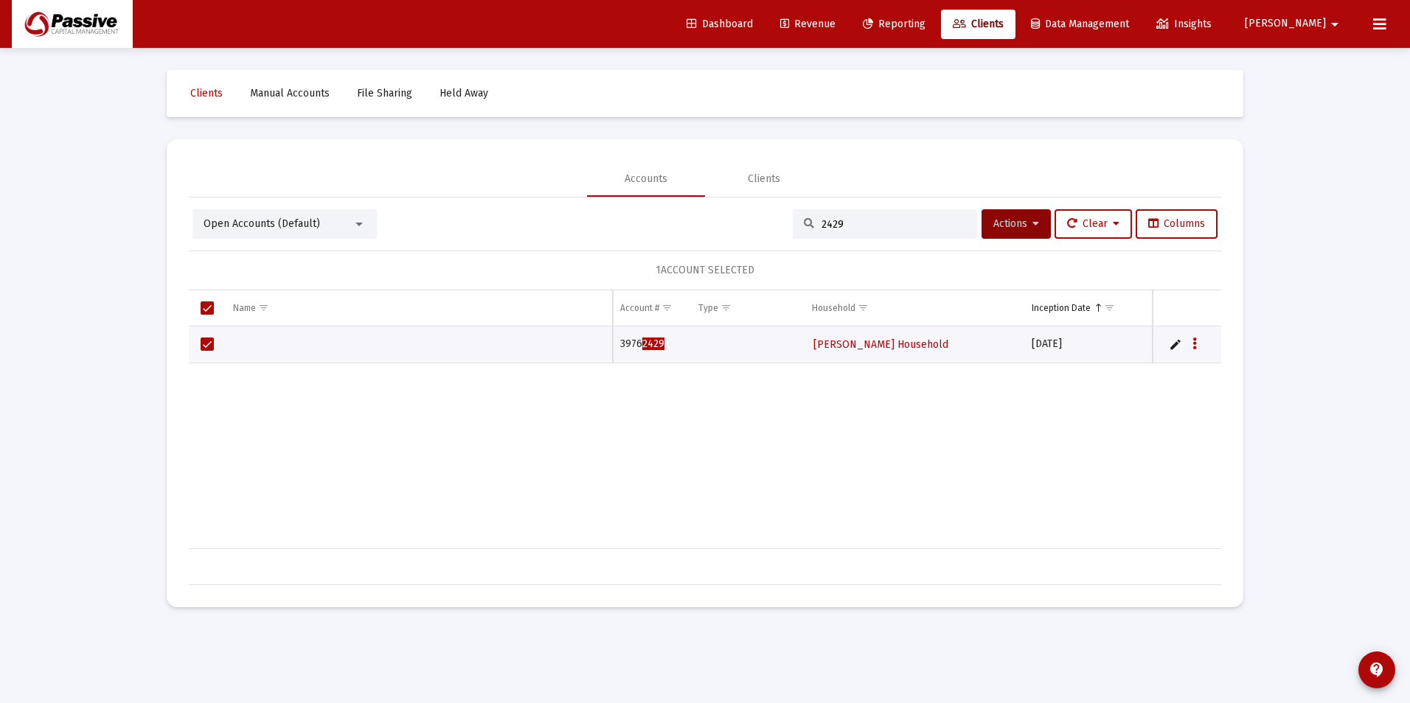
click at [1323, 406] on div "Loading... Clients Manual Accounts File Sharing Held Away Accounts Clients Open…" at bounding box center [705, 351] width 1410 height 703
